Goal: Task Accomplishment & Management: Complete application form

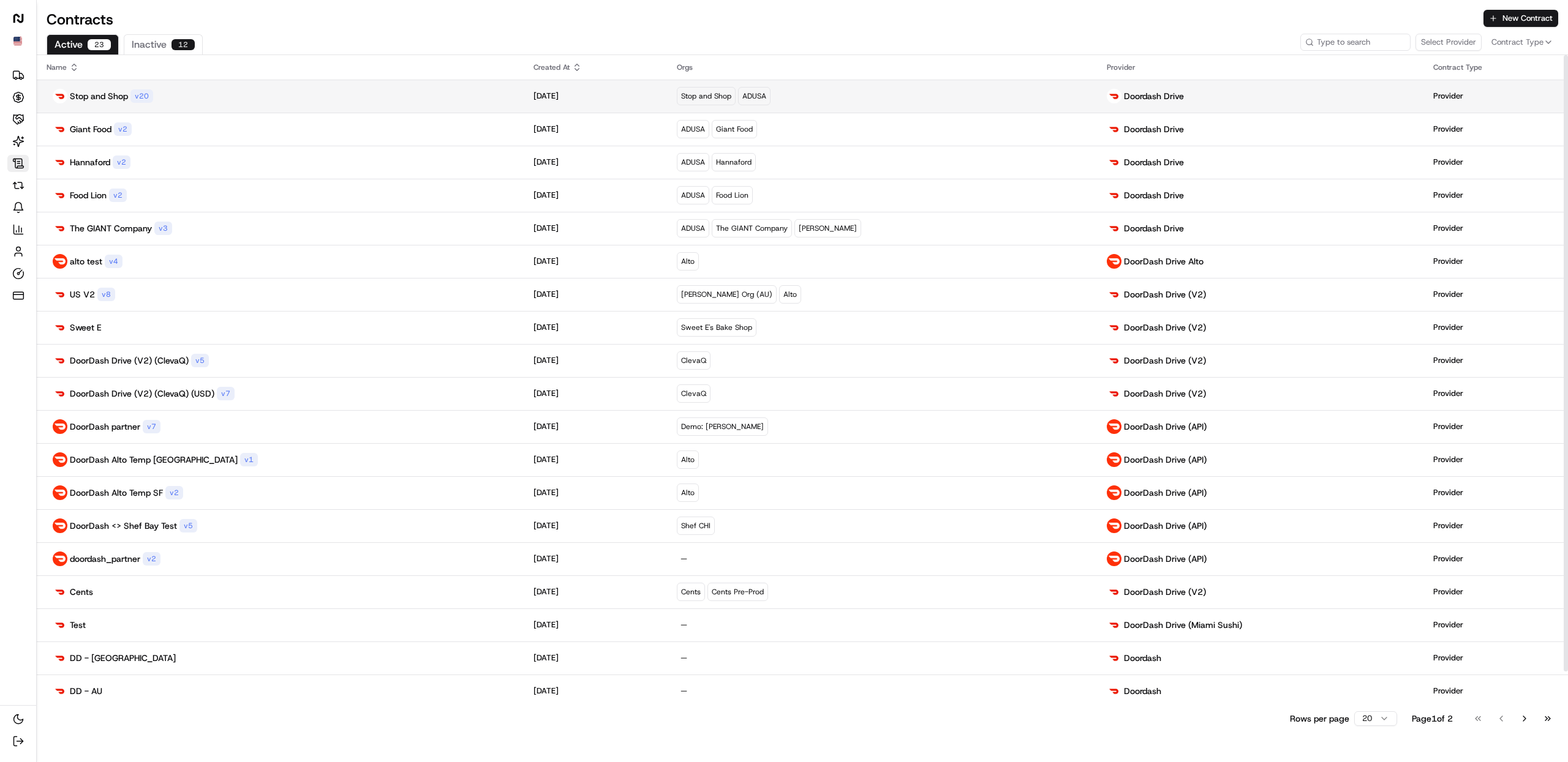
click at [238, 101] on div "Stop and Shop v 20" at bounding box center [280, 96] width 467 height 15
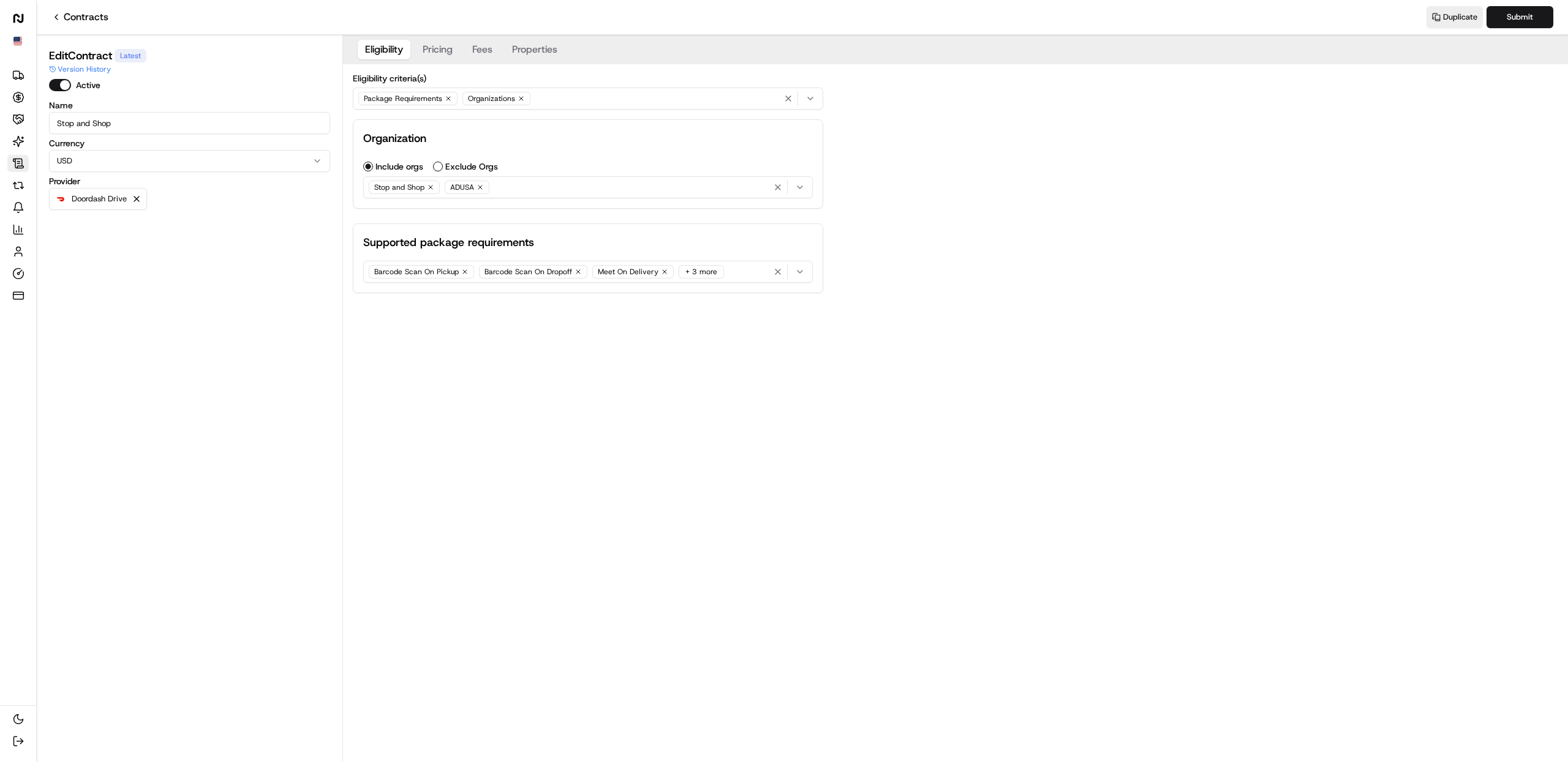
drag, startPoint x: 522, startPoint y: 49, endPoint x: 499, endPoint y: 72, distance: 32.5
click at [522, 49] on button "Properties" at bounding box center [535, 49] width 60 height 19
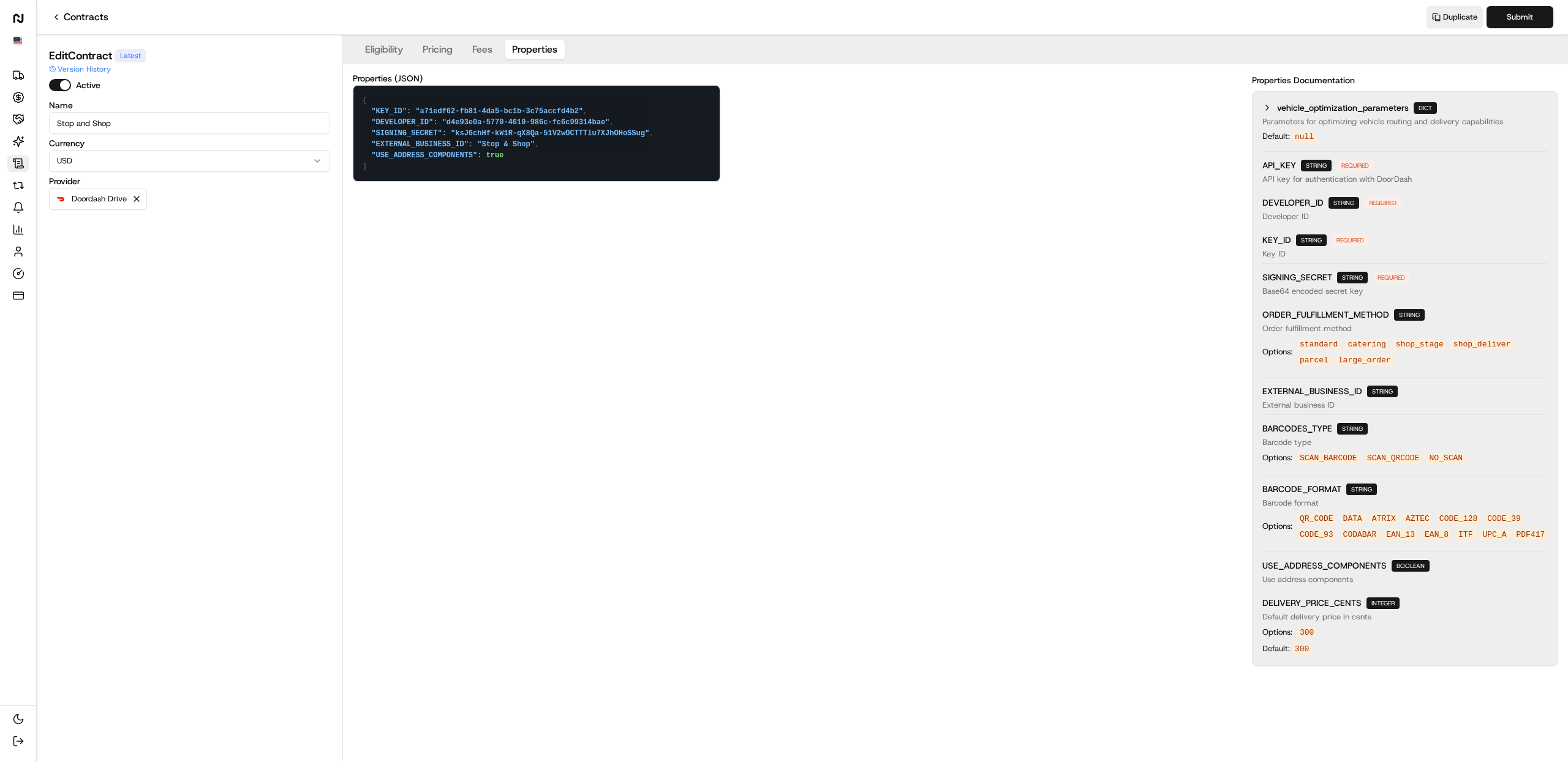
click at [509, 147] on textarea "{ "KEY_ID": "a71edf62-fb81-4da5-bc1b-3c75accfd4b2", "DEVELOPER_ID": "d4e93e0a-5…" at bounding box center [536, 133] width 366 height 95
type textarea "{ "KEY_ID": "a71edf62-fb81-4da5-bc1b-3c75accfd4b2", "DEVELOPER_ID": "d4e93e0a-5…"
click at [1531, 17] on button "Submit" at bounding box center [1520, 17] width 67 height 22
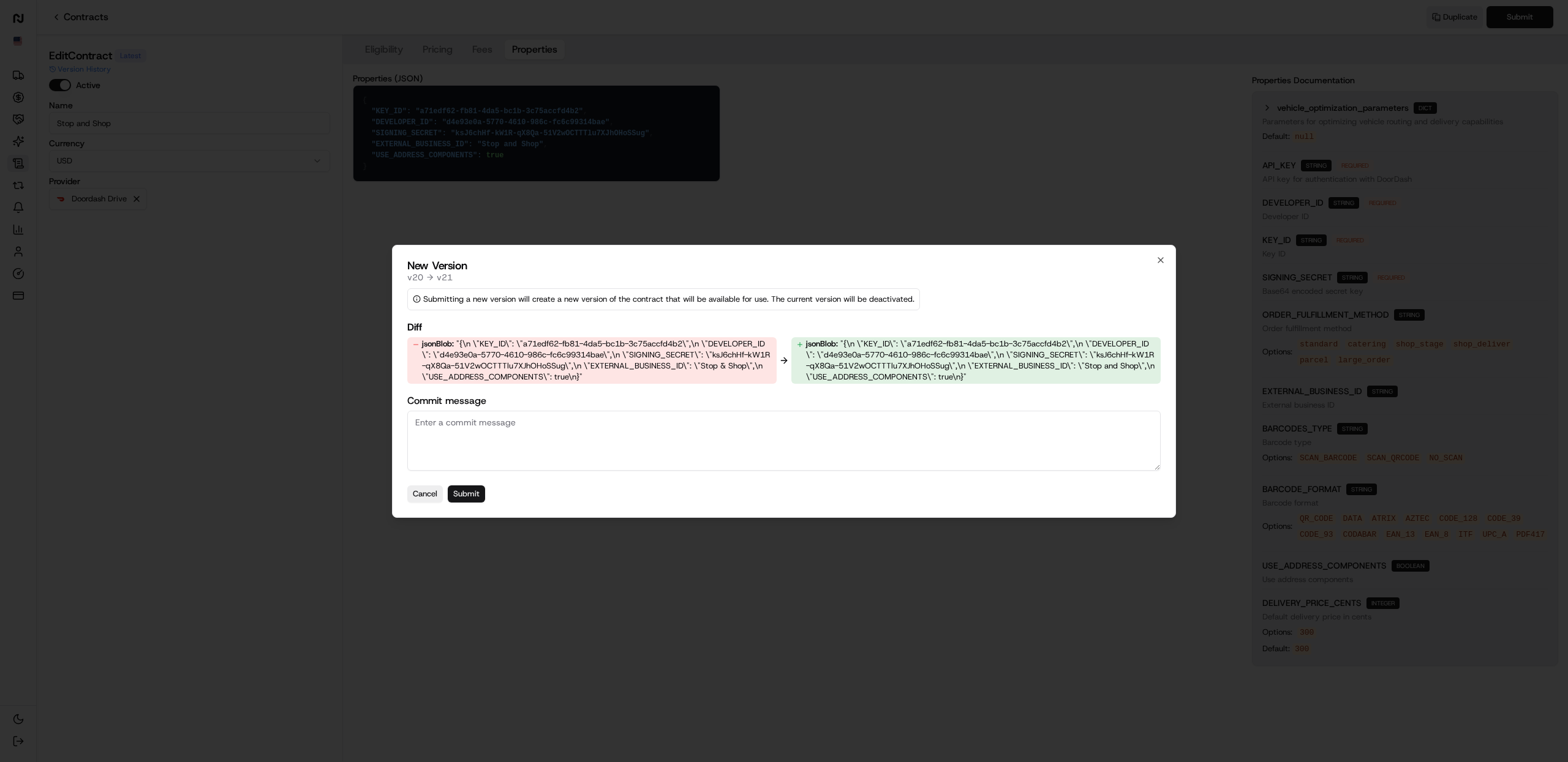
click at [470, 487] on button "Submit" at bounding box center [467, 494] width 37 height 17
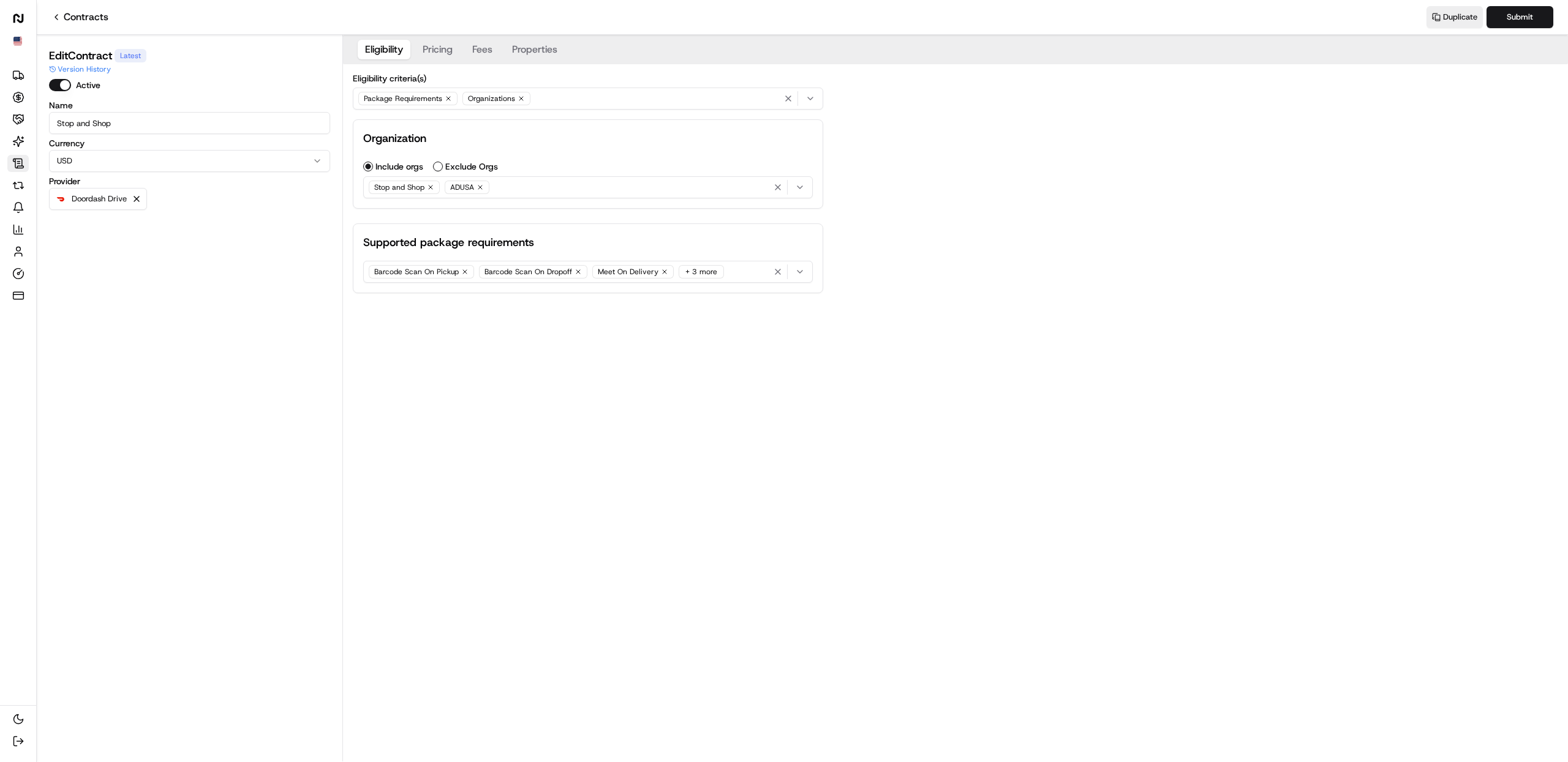
click at [551, 51] on button "Properties" at bounding box center [535, 49] width 60 height 19
